Goal: Transaction & Acquisition: Purchase product/service

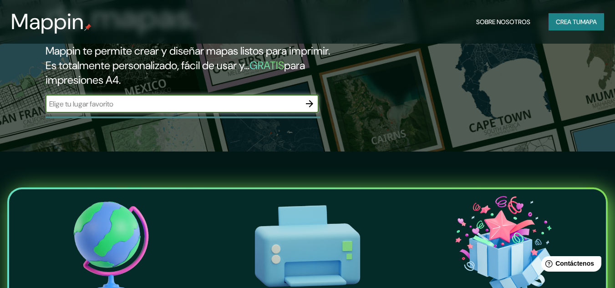
click at [312, 102] on icon "button" at bounding box center [309, 103] width 11 height 11
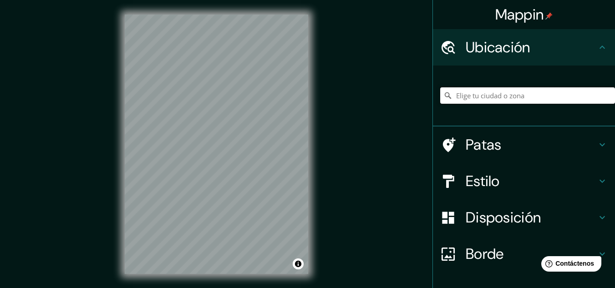
click at [518, 92] on input "Elige tu ciudad o zona" at bounding box center [527, 95] width 175 height 16
click at [514, 99] on input "Elige tu ciudad o zona" at bounding box center [527, 95] width 175 height 16
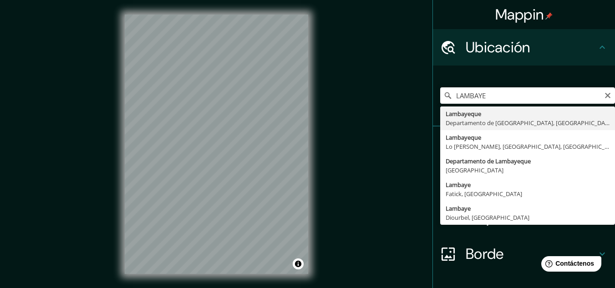
type input "Lambayeque, Departamento de [GEOGRAPHIC_DATA], [GEOGRAPHIC_DATA]"
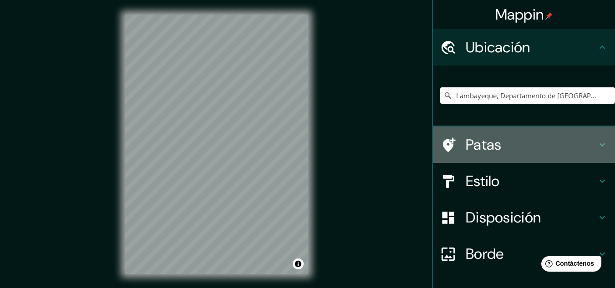
click at [572, 144] on h4 "Patas" at bounding box center [531, 145] width 131 height 18
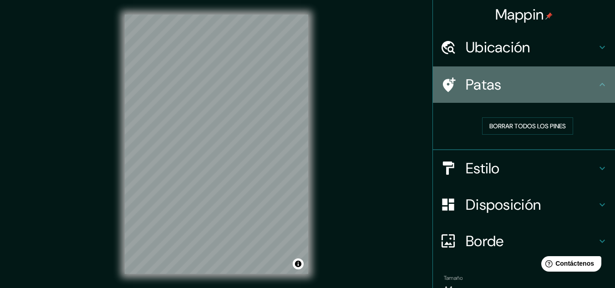
click at [559, 87] on h4 "Patas" at bounding box center [531, 85] width 131 height 18
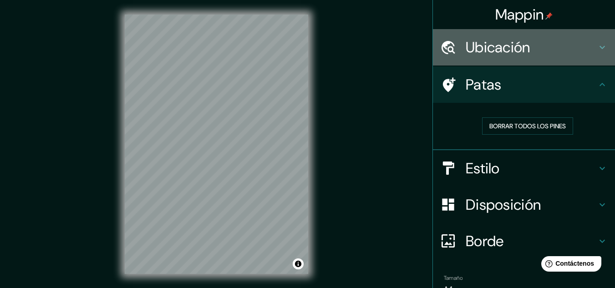
click at [597, 46] on icon at bounding box center [602, 47] width 11 height 11
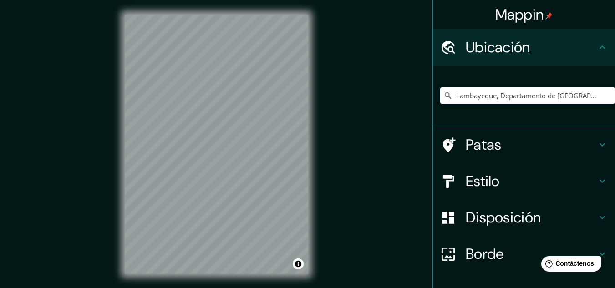
click at [597, 46] on icon at bounding box center [602, 47] width 11 height 11
click at [597, 148] on icon at bounding box center [602, 144] width 11 height 11
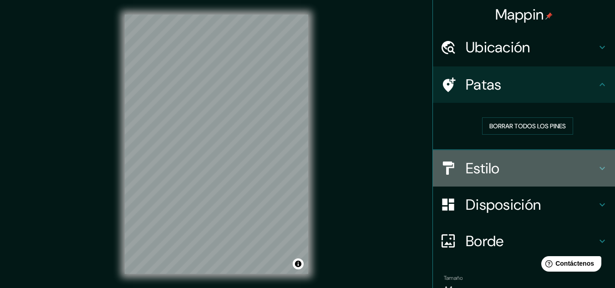
click at [597, 164] on icon at bounding box center [602, 168] width 11 height 11
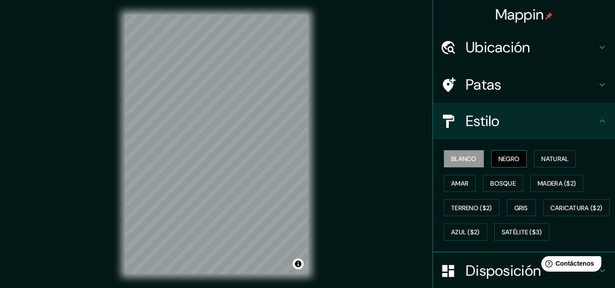
click at [500, 156] on font "Negro" at bounding box center [508, 159] width 21 height 8
click at [541, 158] on font "Natural" at bounding box center [554, 159] width 27 height 8
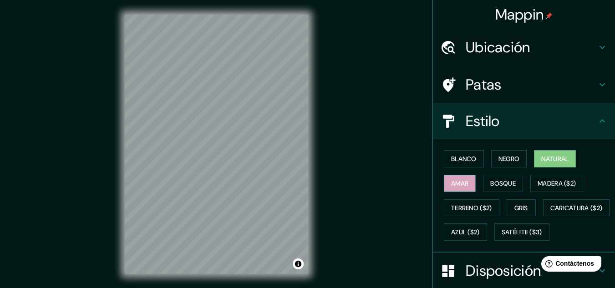
click at [451, 188] on font "Amar" at bounding box center [459, 183] width 17 height 12
click at [483, 182] on button "Bosque" at bounding box center [503, 183] width 40 height 17
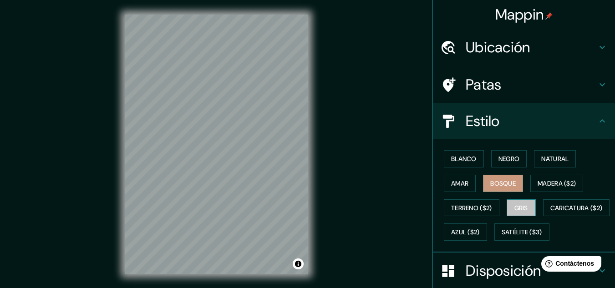
click at [517, 206] on font "Gris" at bounding box center [521, 208] width 14 height 8
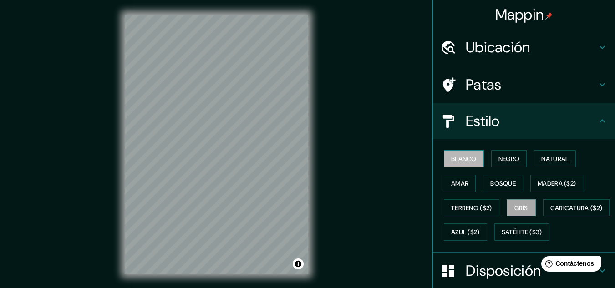
click at [461, 157] on font "Blanco" at bounding box center [463, 159] width 25 height 8
click at [581, 119] on h4 "Estilo" at bounding box center [531, 121] width 131 height 18
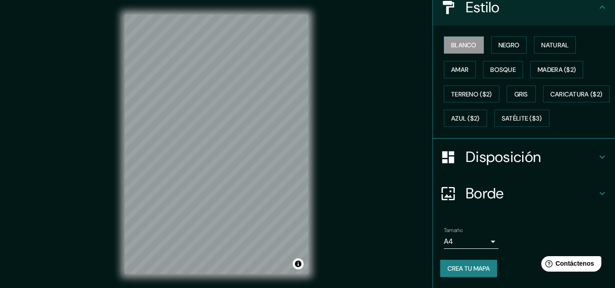
click at [572, 154] on h4 "Disposición" at bounding box center [531, 157] width 131 height 18
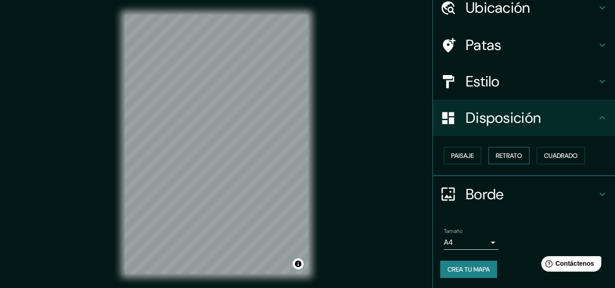
scroll to position [40, 0]
click at [469, 154] on button "Paisaje" at bounding box center [462, 155] width 37 height 17
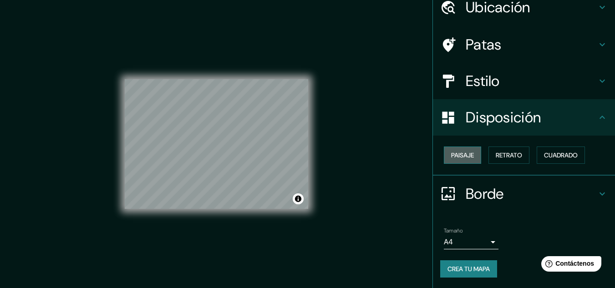
click at [469, 154] on button "Paisaje" at bounding box center [462, 155] width 37 height 17
click at [496, 156] on font "Retrato" at bounding box center [509, 155] width 26 height 8
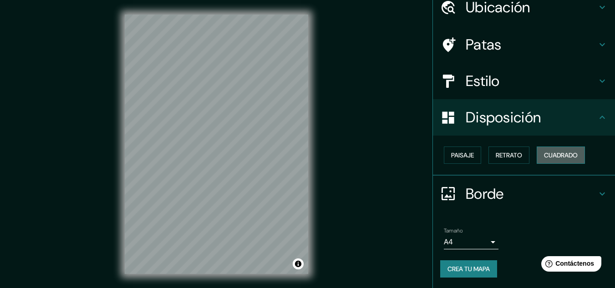
click at [538, 155] on button "Cuadrado" at bounding box center [561, 155] width 48 height 17
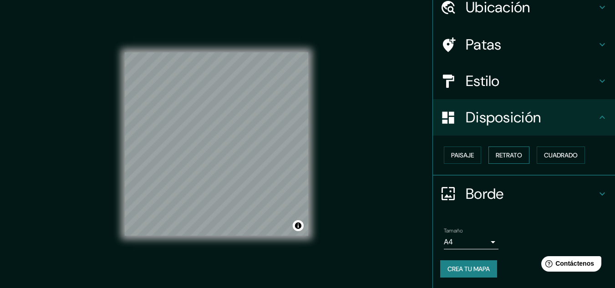
click at [496, 155] on font "Retrato" at bounding box center [509, 155] width 26 height 8
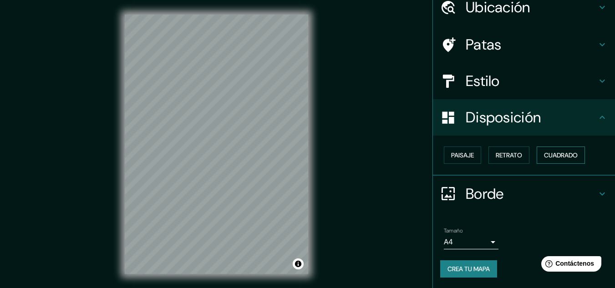
click at [544, 152] on font "Cuadrado" at bounding box center [561, 155] width 34 height 8
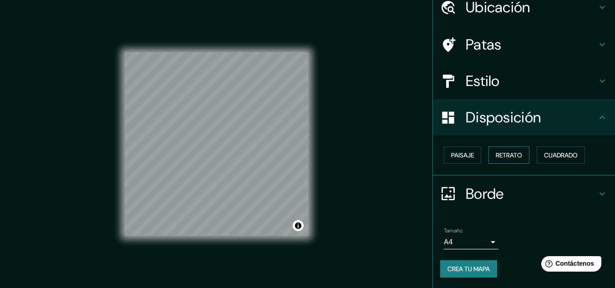
click at [508, 150] on font "Retrato" at bounding box center [509, 155] width 26 height 12
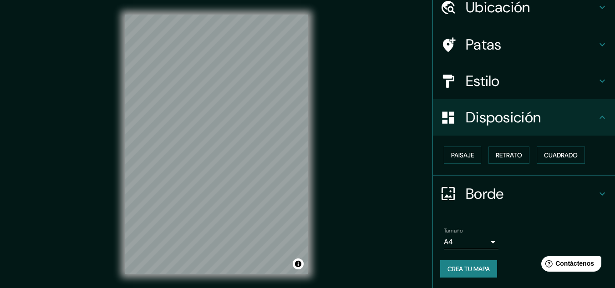
scroll to position [15, 0]
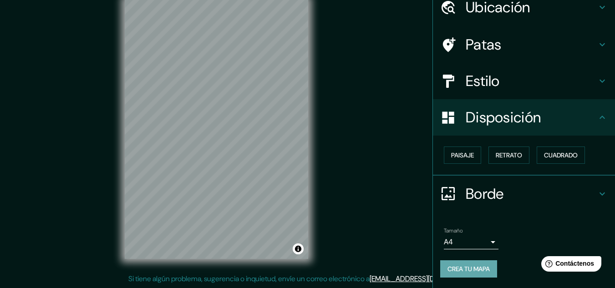
click at [463, 265] on font "Crea tu mapa" at bounding box center [468, 269] width 42 height 8
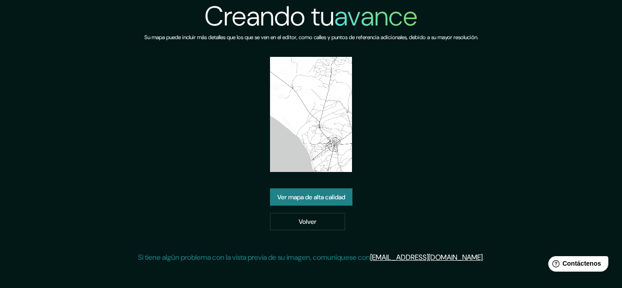
click at [333, 199] on font "Ver mapa de alta calidad" at bounding box center [311, 197] width 68 height 8
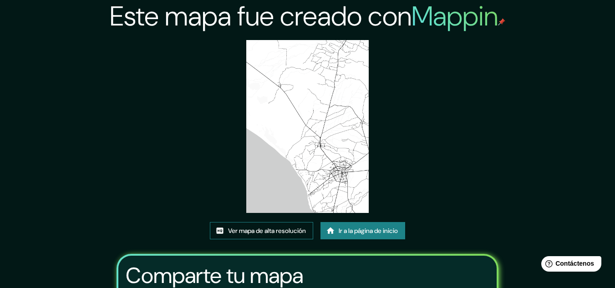
click at [289, 231] on font "Ver mapa de alta resolución" at bounding box center [267, 231] width 78 height 8
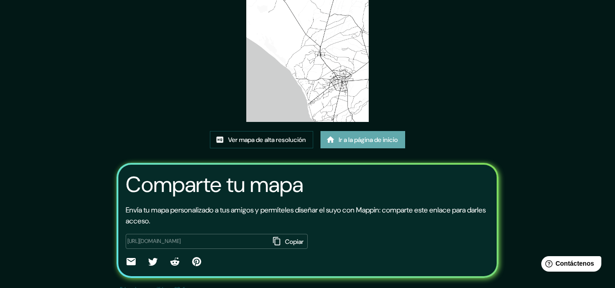
click at [385, 134] on font "Ir a la página de inicio" at bounding box center [368, 140] width 59 height 12
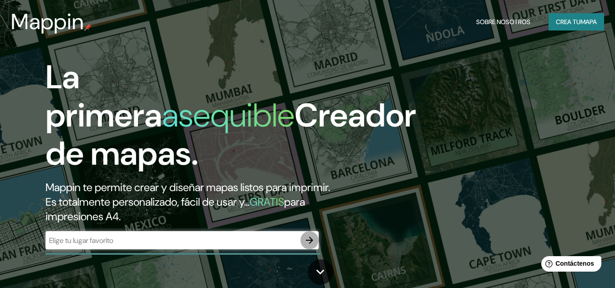
click at [309, 241] on icon "button" at bounding box center [309, 240] width 11 height 11
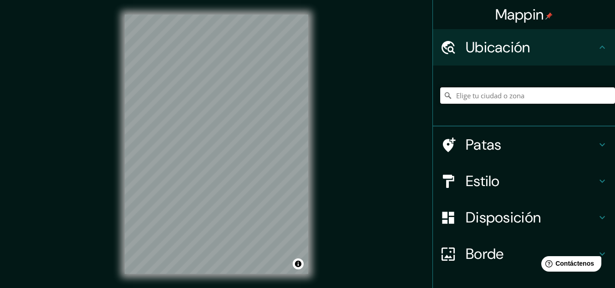
click at [502, 93] on input "Elige tu ciudad o zona" at bounding box center [527, 95] width 175 height 16
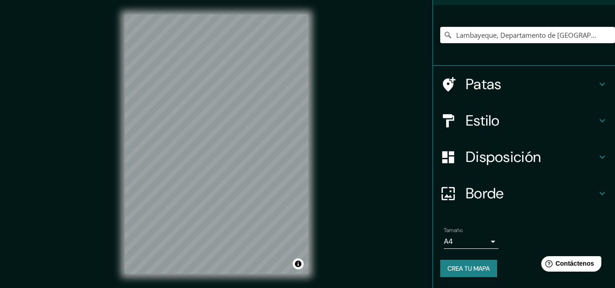
type input "Lambayeque, Departamento de [GEOGRAPHIC_DATA], [GEOGRAPHIC_DATA]"
click at [477, 267] on font "Crea tu mapa" at bounding box center [468, 268] width 42 height 8
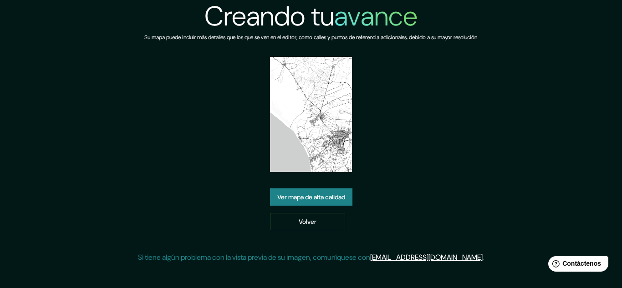
click at [323, 197] on font "Ver mapa de alta calidad" at bounding box center [311, 197] width 68 height 8
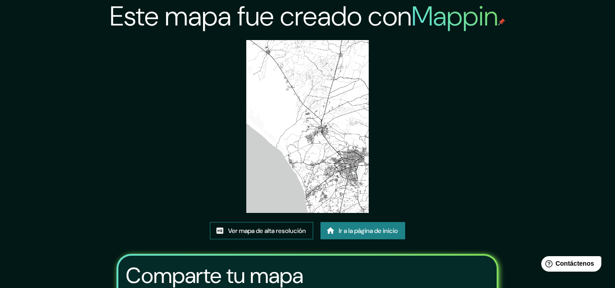
click at [291, 230] on font "Ver mapa de alta resolución" at bounding box center [267, 231] width 78 height 8
